Goal: Check status: Check status

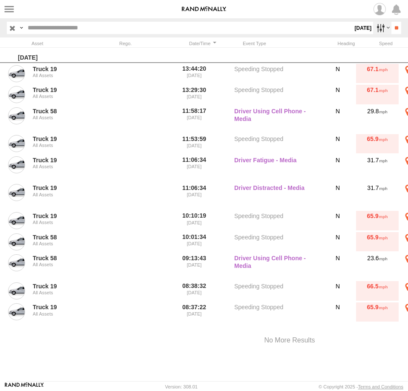
click at [373, 28] on label at bounding box center [382, 28] width 18 height 12
click at [0, 0] on label at bounding box center [0, 0] width 0 height 0
click at [394, 28] on input "**" at bounding box center [397, 28] width 10 height 12
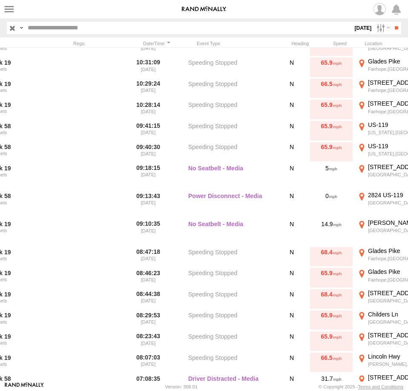
scroll to position [765, 0]
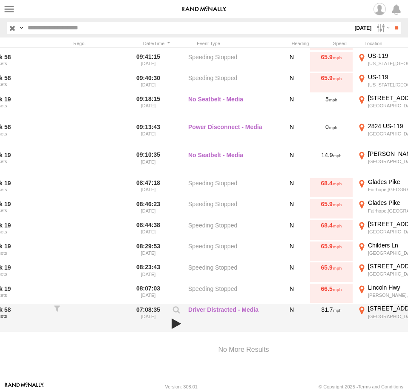
click at [171, 323] on link at bounding box center [176, 324] width 14 height 12
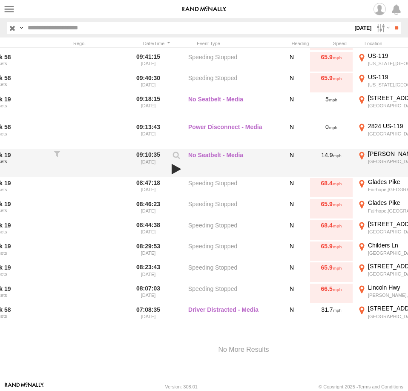
click at [174, 170] on link at bounding box center [176, 169] width 14 height 12
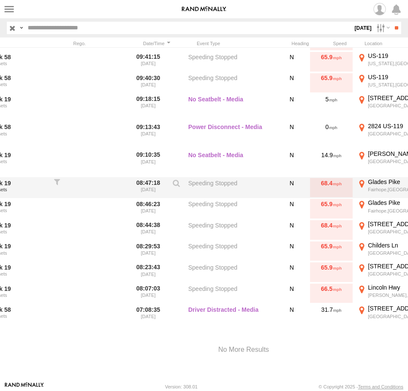
click at [383, 189] on div "Fairhope,PA" at bounding box center [410, 190] width 85 height 6
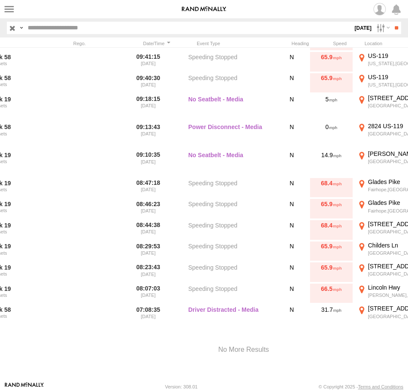
click at [0, 0] on label "×" at bounding box center [0, 0] width 0 height 0
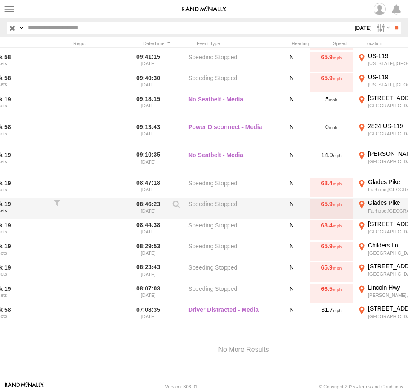
click at [373, 205] on div "Glades Pike" at bounding box center [410, 203] width 85 height 8
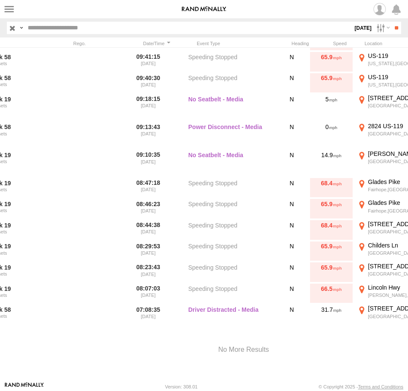
drag, startPoint x: 41, startPoint y: 157, endPoint x: 154, endPoint y: 202, distance: 121.6
click at [0, 0] on div "To activate drag with keyboard, press Alt + Enter. Once in keyboard drag state,…" at bounding box center [0, 0] width 0 height 0
click at [0, 0] on label "×" at bounding box center [0, 0] width 0 height 0
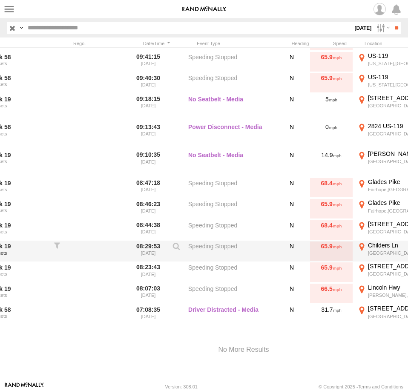
click at [381, 245] on div "Childers Ln" at bounding box center [410, 246] width 85 height 8
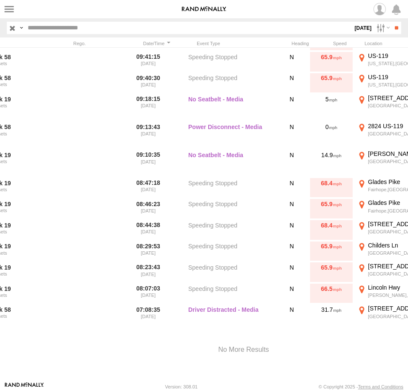
click at [0, 0] on label "×" at bounding box center [0, 0] width 0 height 0
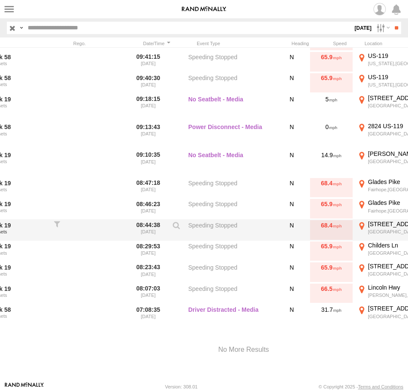
click at [374, 234] on div "Dividing Ridge,PA" at bounding box center [410, 232] width 85 height 6
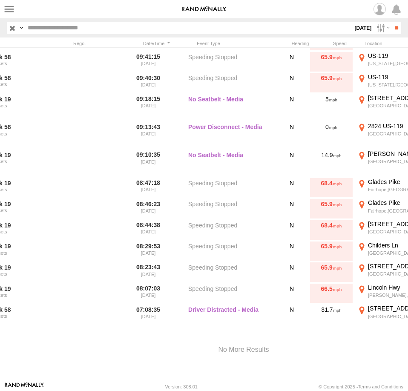
click at [0, 0] on label "×" at bounding box center [0, 0] width 0 height 0
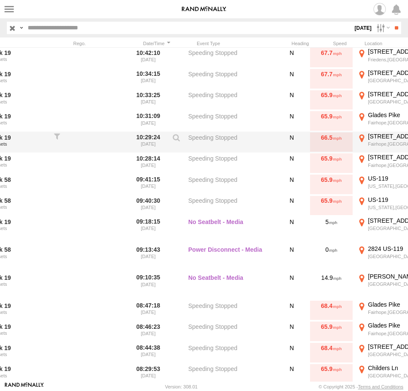
scroll to position [601, 0]
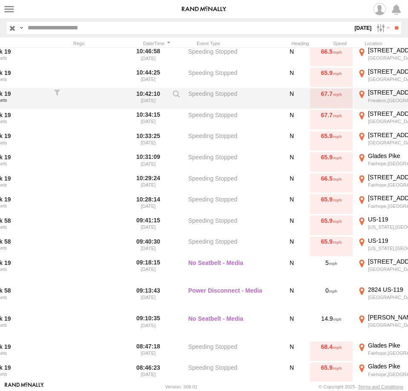
click at [387, 98] on label "1570 Huckleberry Hwy Friedens,PA 40.00922 -78.85562" at bounding box center [405, 99] width 98 height 20
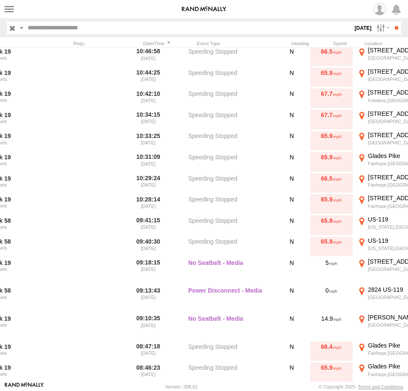
click at [0, 0] on label "×" at bounding box center [0, 0] width 0 height 0
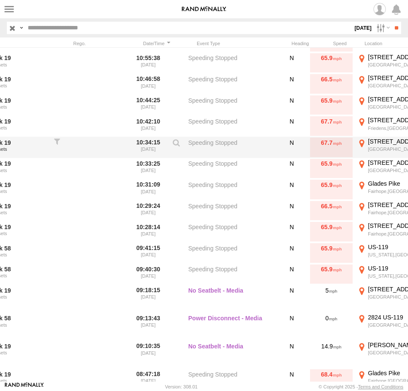
scroll to position [560, 0]
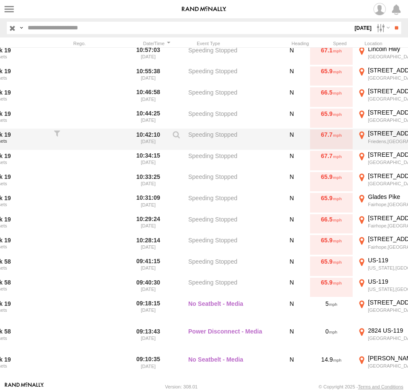
click at [385, 134] on div "1570 Huckleberry Hwy" at bounding box center [410, 134] width 85 height 8
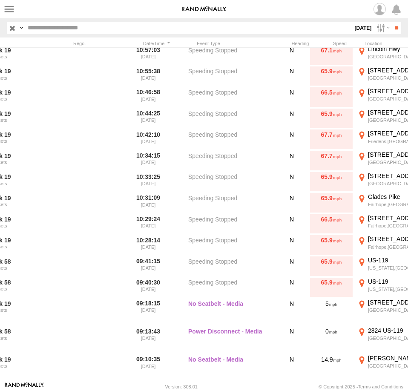
drag, startPoint x: 33, startPoint y: 155, endPoint x: 208, endPoint y: 212, distance: 183.7
click at [0, 0] on div "To activate drag with keyboard, press Alt + Enter. Once in keyboard drag state,…" at bounding box center [0, 0] width 0 height 0
click at [0, 0] on icon "Go North, PA-160" at bounding box center [0, 0] width 0 height 0
click at [0, 0] on label "×" at bounding box center [0, 0] width 0 height 0
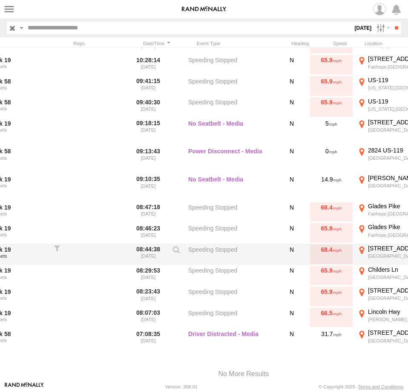
scroll to position [724, 0]
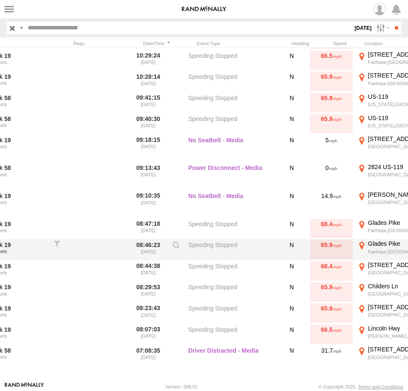
click at [381, 249] on div "Fairhope,PA" at bounding box center [410, 252] width 85 height 6
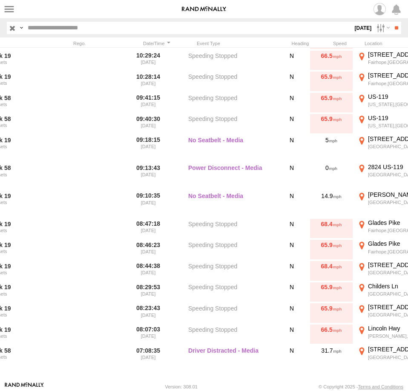
click at [0, 0] on label "×" at bounding box center [0, 0] width 0 height 0
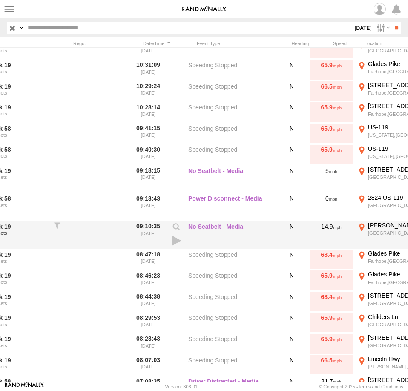
scroll to position [765, 0]
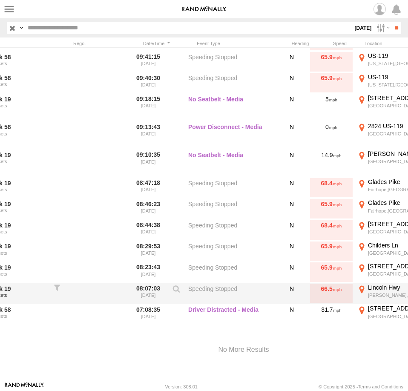
click at [378, 294] on div "Boswell,PA" at bounding box center [410, 295] width 85 height 6
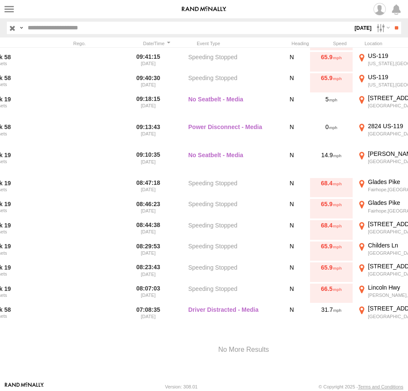
drag, startPoint x: 36, startPoint y: 160, endPoint x: 193, endPoint y: 225, distance: 169.5
click at [0, 0] on div "To activate drag with keyboard, press Alt + Enter. Once in keyboard drag state,…" at bounding box center [0, 0] width 0 height 0
click at [0, 0] on div "Location Details" at bounding box center [0, 0] width 0 height 0
click at [0, 0] on div "Location Details ×" at bounding box center [0, 0] width 0 height 0
click at [0, 0] on label "×" at bounding box center [0, 0] width 0 height 0
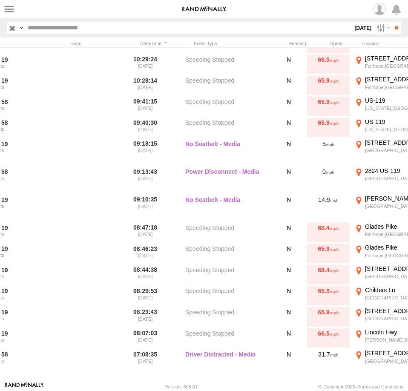
scroll to position [736, 0]
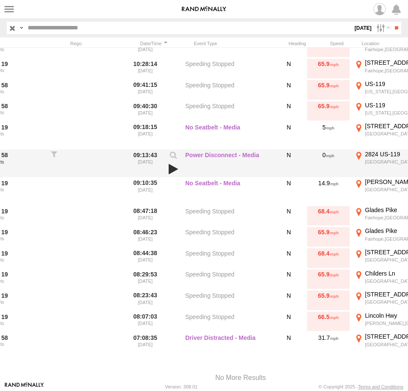
click at [174, 169] on link at bounding box center [173, 169] width 14 height 12
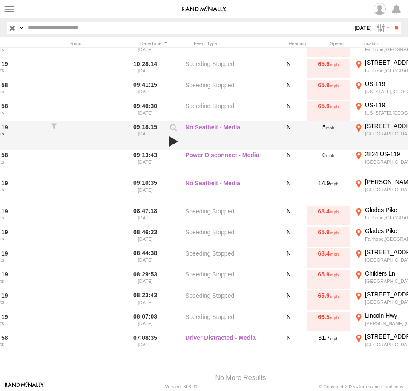
click at [170, 136] on link at bounding box center [173, 142] width 14 height 12
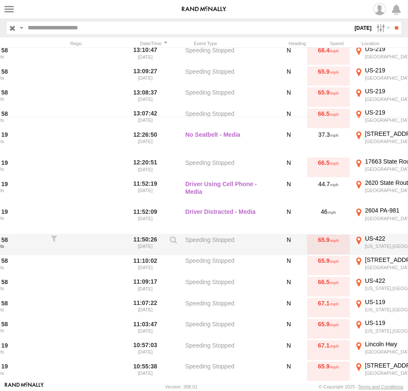
scroll to position [286, 0]
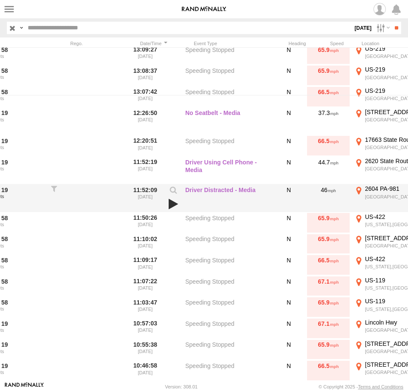
click at [174, 206] on link at bounding box center [173, 204] width 14 height 12
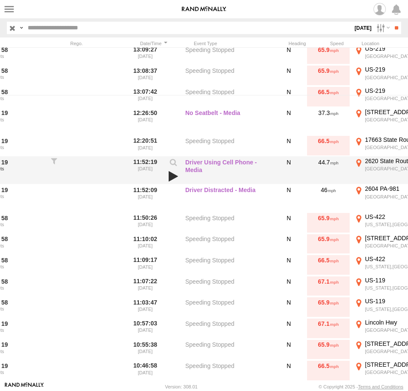
click at [169, 174] on link at bounding box center [173, 176] width 14 height 12
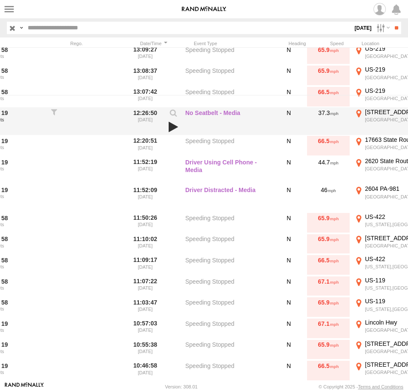
click at [169, 124] on link at bounding box center [173, 127] width 14 height 12
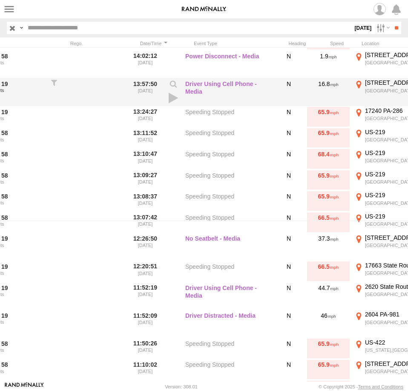
scroll to position [123, 0]
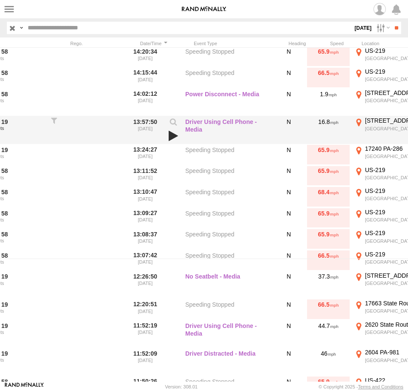
click at [173, 133] on link at bounding box center [173, 136] width 14 height 12
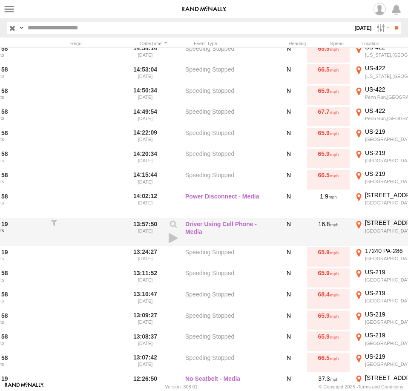
scroll to position [0, 0]
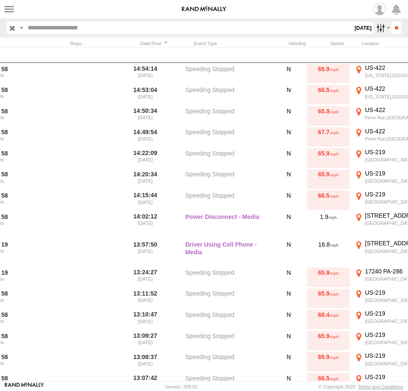
click at [373, 28] on label at bounding box center [382, 28] width 18 height 12
click at [0, 0] on label at bounding box center [0, 0] width 0 height 0
click at [393, 26] on input "**" at bounding box center [397, 28] width 10 height 12
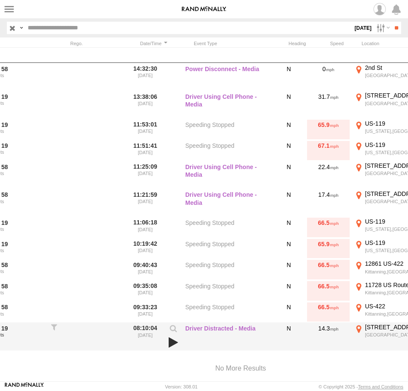
click at [169, 342] on link at bounding box center [173, 343] width 14 height 12
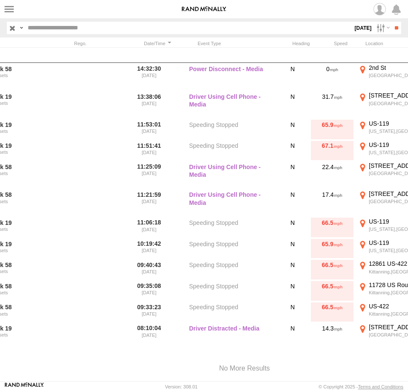
scroll to position [0, 43]
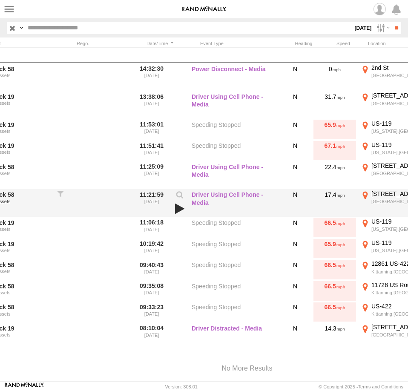
click at [181, 208] on link at bounding box center [180, 209] width 14 height 12
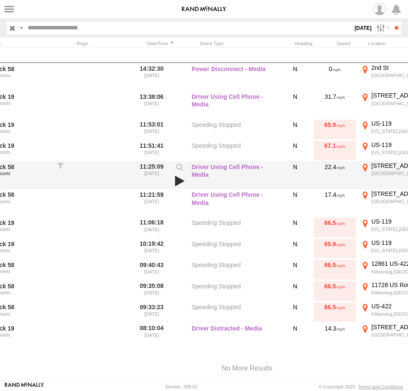
click at [179, 180] on link at bounding box center [180, 181] width 14 height 12
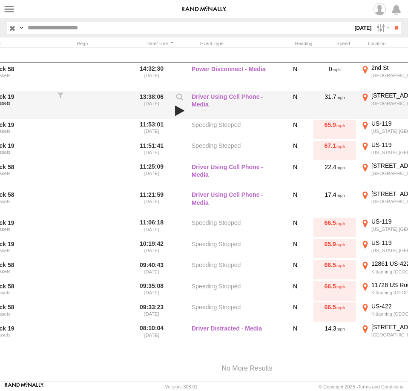
click at [180, 112] on link at bounding box center [180, 111] width 14 height 12
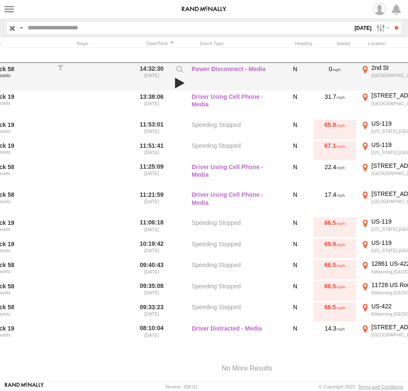
click at [181, 87] on link at bounding box center [180, 83] width 14 height 12
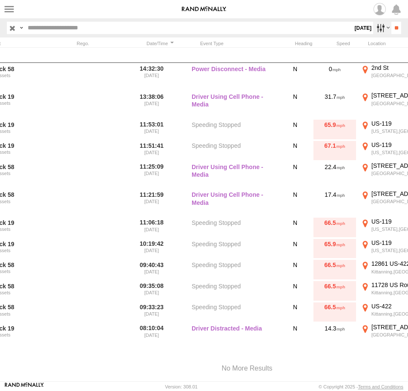
click at [374, 30] on label at bounding box center [382, 28] width 18 height 12
click at [0, 0] on label at bounding box center [0, 0] width 0 height 0
click at [392, 24] on input "**" at bounding box center [397, 28] width 10 height 12
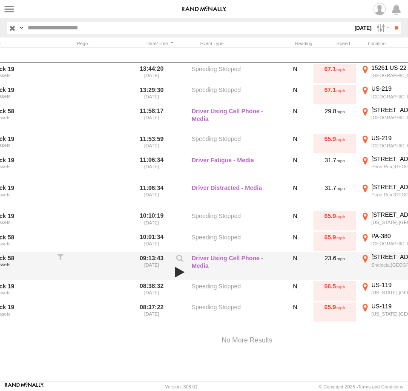
click at [177, 271] on link at bounding box center [180, 272] width 14 height 12
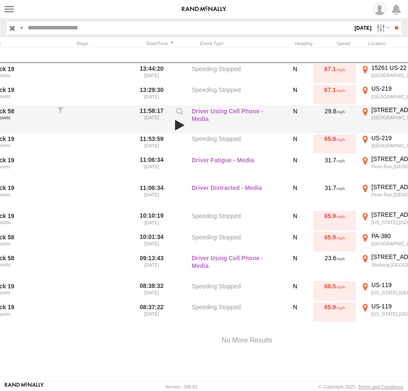
click at [180, 122] on link at bounding box center [180, 125] width 14 height 12
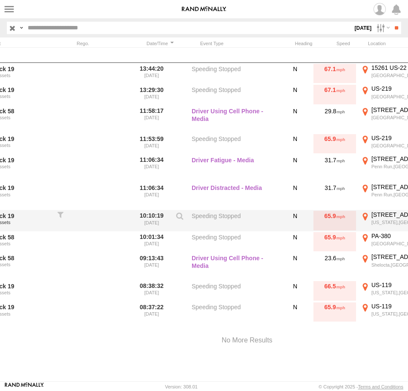
click at [394, 215] on div "9412 Buffalo-Pittsburgh Hwy" at bounding box center [414, 215] width 85 height 8
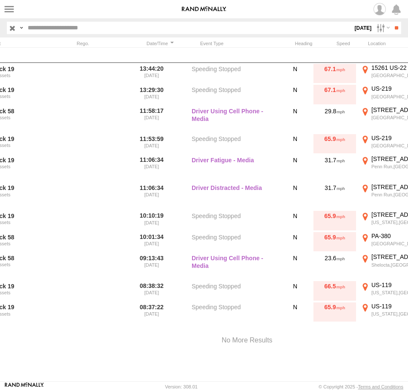
click at [0, 0] on label "×" at bounding box center [0, 0] width 0 height 0
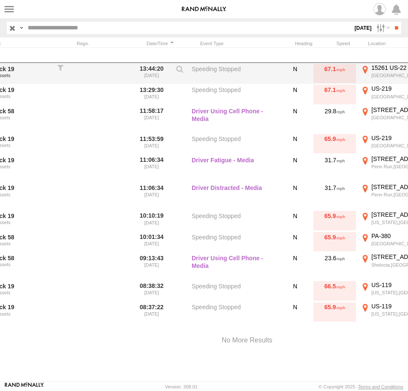
click at [389, 70] on div "15261 US-22" at bounding box center [414, 68] width 85 height 8
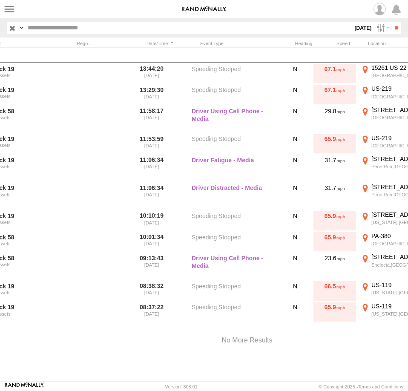
click at [0, 0] on label "×" at bounding box center [0, 0] width 0 height 0
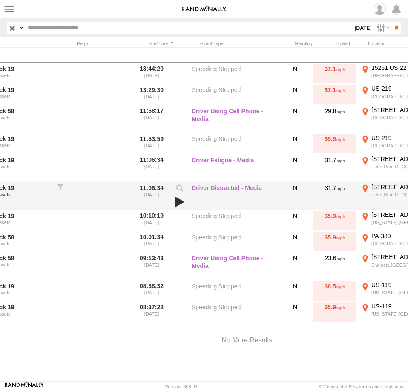
click at [177, 201] on link at bounding box center [180, 202] width 14 height 12
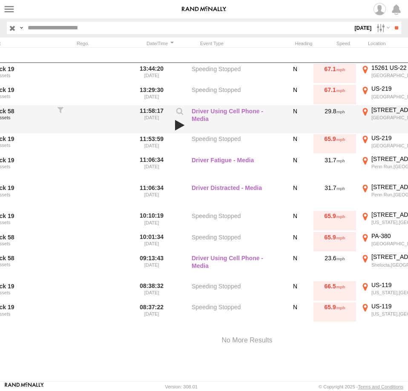
click at [179, 127] on link at bounding box center [180, 125] width 14 height 12
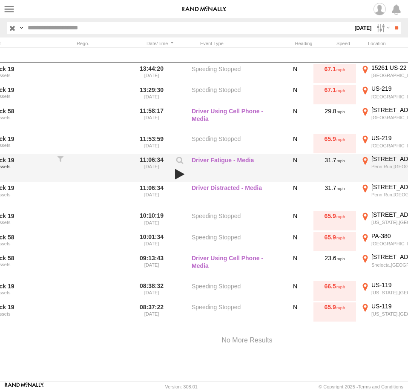
click at [178, 172] on link at bounding box center [180, 174] width 14 height 12
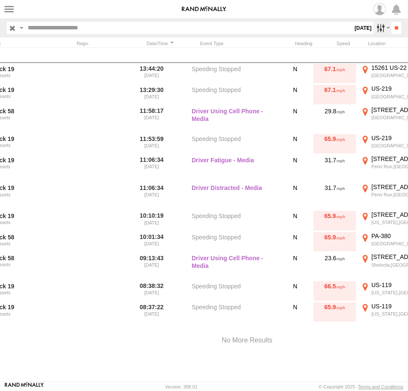
click at [375, 26] on label at bounding box center [382, 28] width 18 height 12
click at [0, 0] on label at bounding box center [0, 0] width 0 height 0
click at [394, 26] on input "**" at bounding box center [397, 28] width 10 height 12
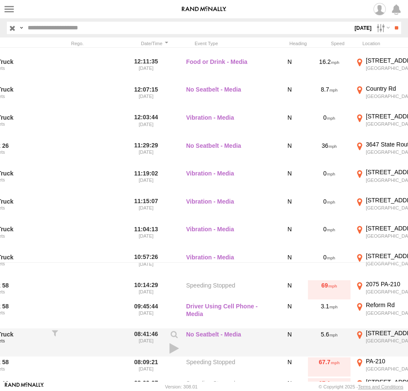
scroll to position [78, 0]
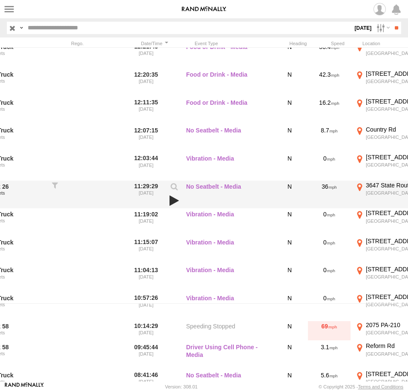
click at [172, 202] on link at bounding box center [174, 201] width 14 height 12
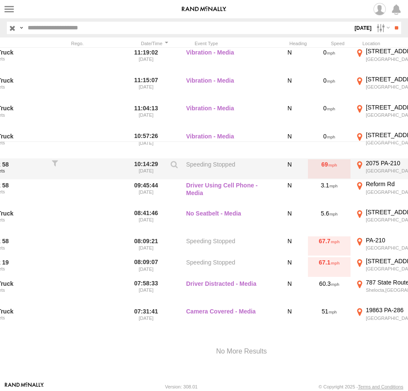
scroll to position [242, 0]
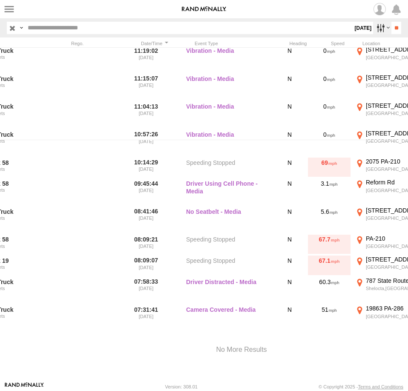
click at [374, 30] on label at bounding box center [382, 28] width 18 height 12
click at [0, 0] on label at bounding box center [0, 0] width 0 height 0
click at [397, 32] on input "**" at bounding box center [397, 28] width 10 height 12
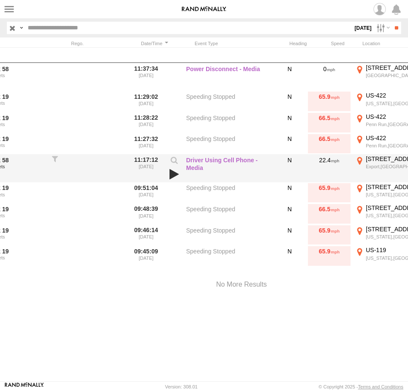
click at [175, 174] on link at bounding box center [174, 174] width 14 height 12
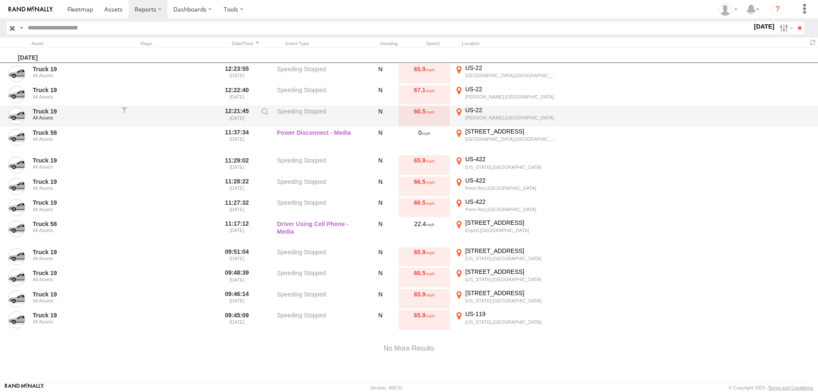
click at [488, 117] on div "Seward,PA" at bounding box center [511, 118] width 93 height 6
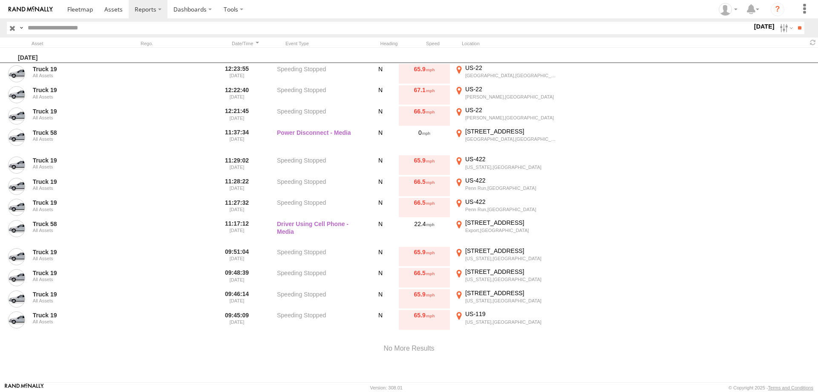
click at [0, 0] on label "×" at bounding box center [0, 0] width 0 height 0
